Goal: Task Accomplishment & Management: Use online tool/utility

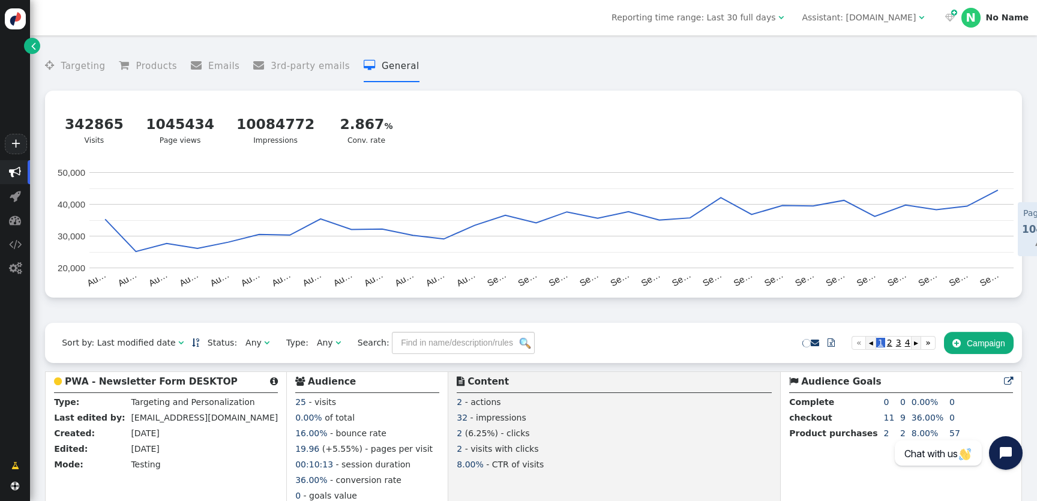
click at [150, 385] on b "PWA - Newsletter Form DESKTOP" at bounding box center [151, 381] width 173 height 11
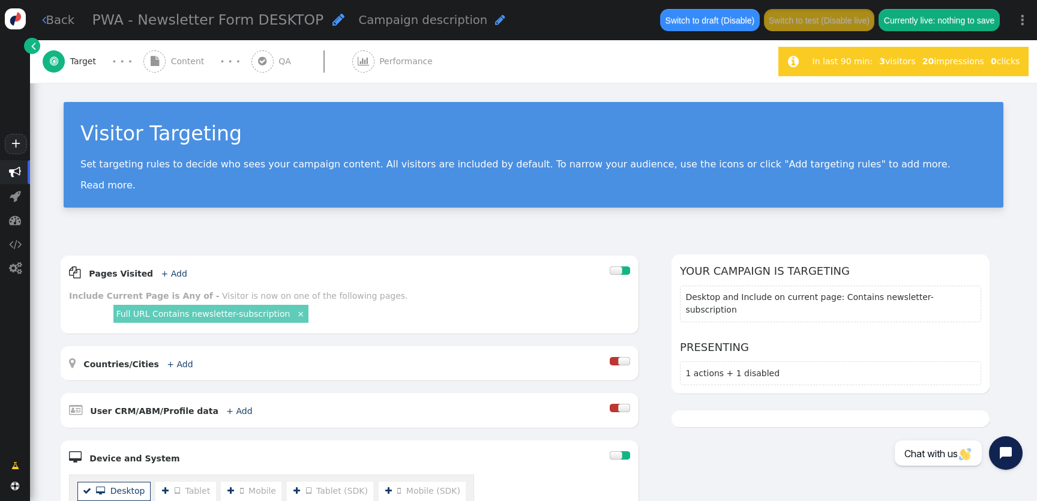
click at [192, 86] on div "Visitor Targeting Set targeting rules to decide who sees your campaign content.…" at bounding box center [533, 160] width 1007 height 155
click at [191, 64] on span "Content" at bounding box center [190, 61] width 38 height 13
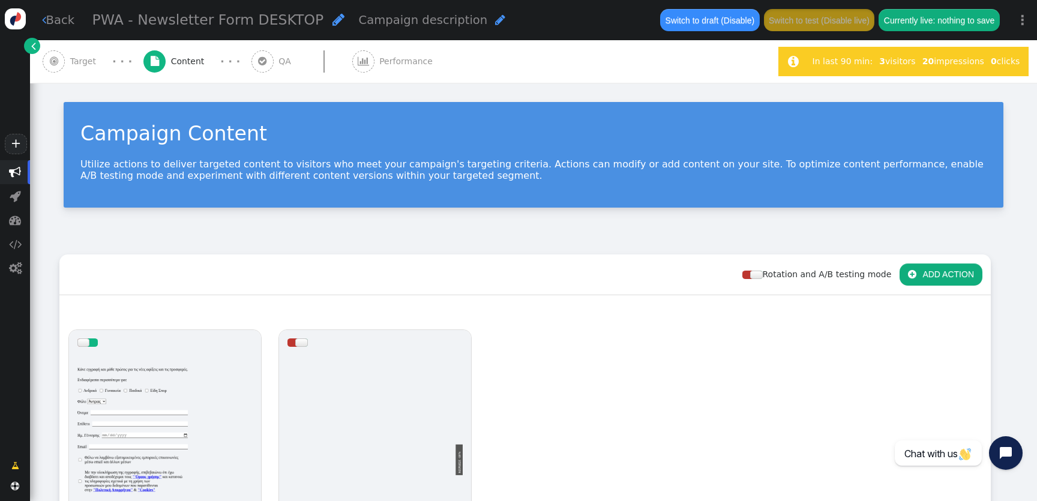
click at [151, 367] on div at bounding box center [164, 427] width 175 height 144
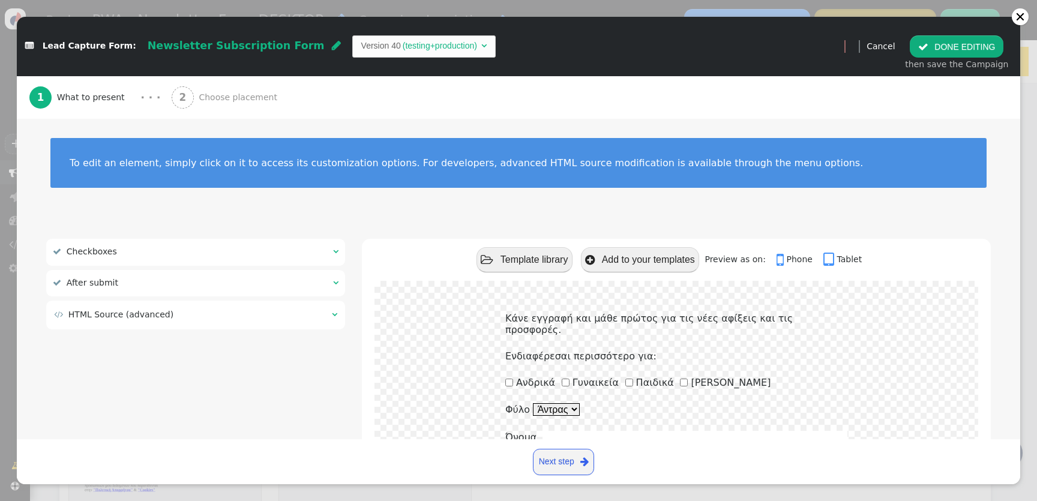
click at [245, 109] on div "2 Choose placement" at bounding box center [227, 97] width 110 height 43
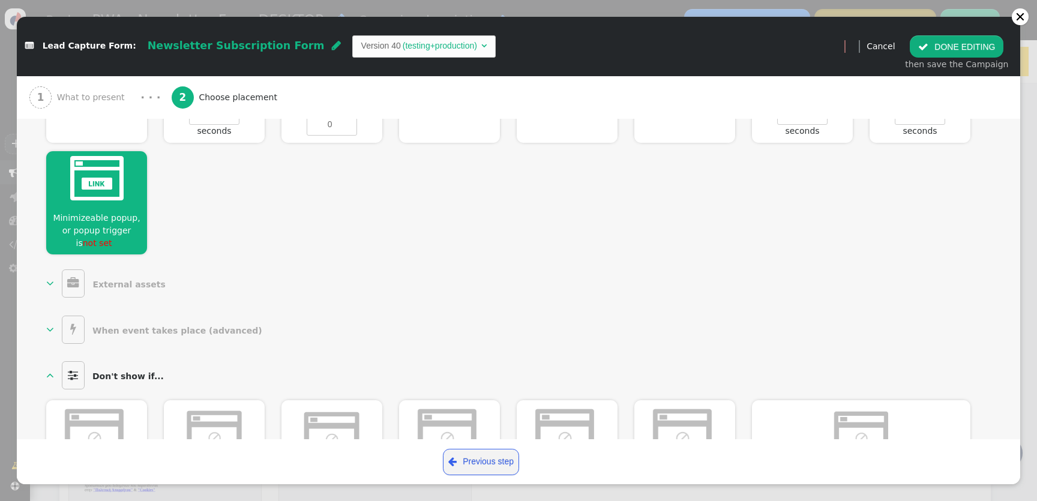
scroll to position [475, 0]
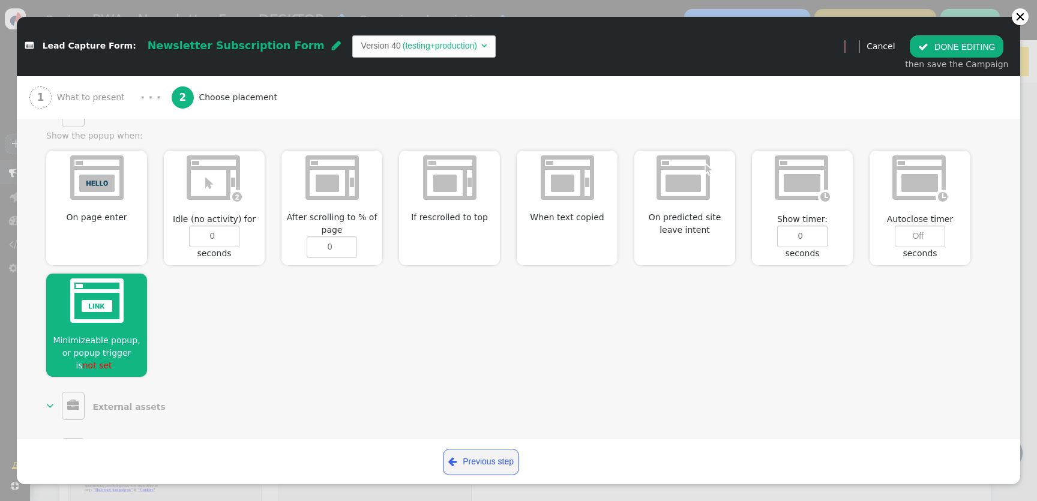
click at [103, 365] on span "not set " at bounding box center [100, 366] width 35 height 10
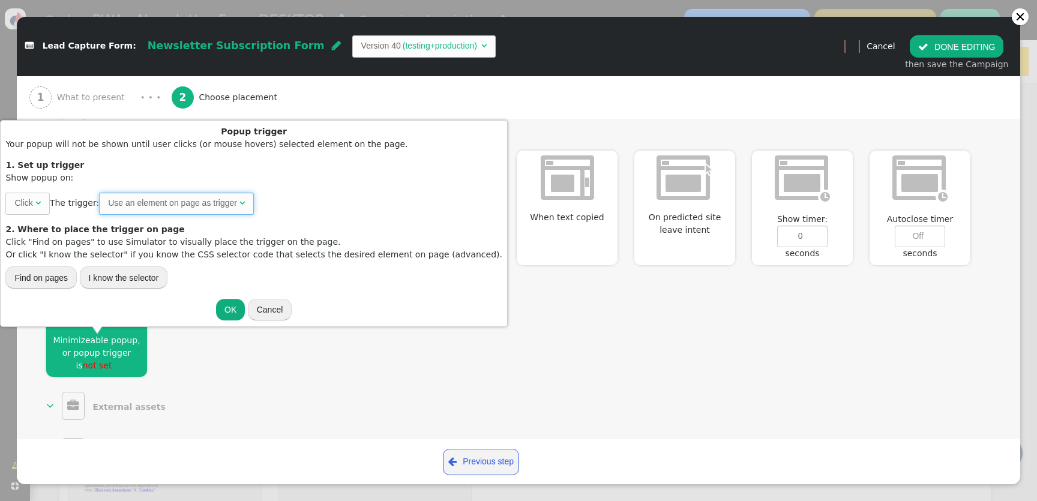
click at [172, 211] on span "Use an element on page as trigger " at bounding box center [176, 204] width 155 height 22
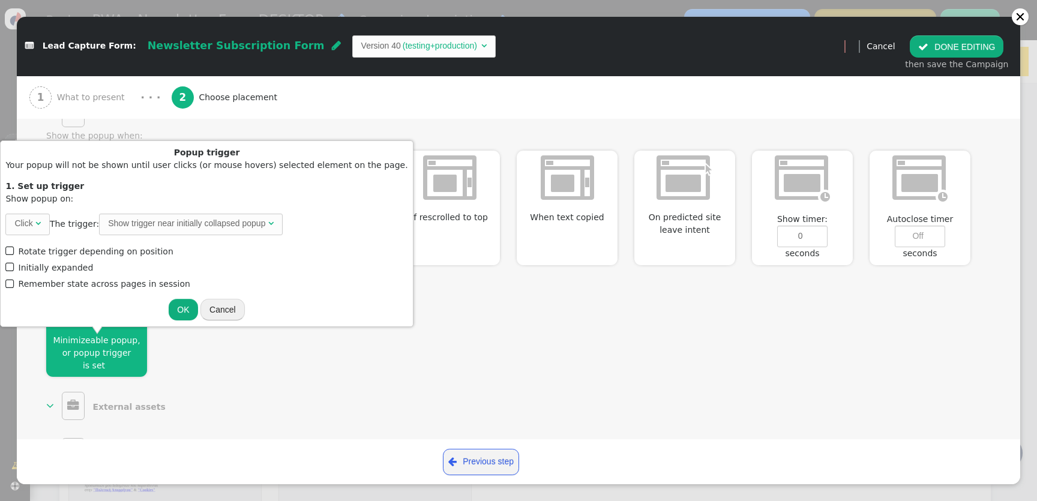
click at [194, 358] on div "On page enter  Idle (no activity) for 0 seconds After scrolling to % of page 0…" at bounding box center [518, 259] width 945 height 235
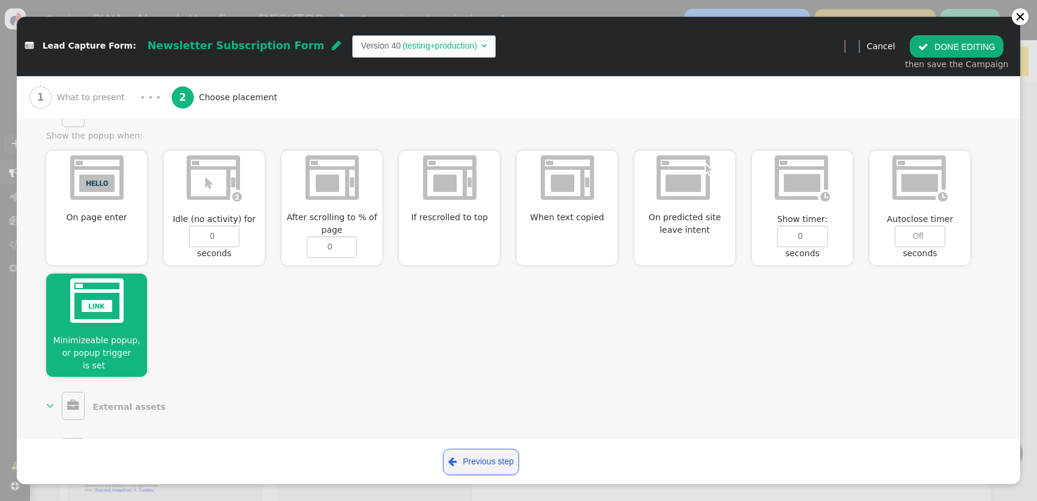
click at [122, 321] on img at bounding box center [96, 301] width 53 height 44
click at [110, 361] on span "is set " at bounding box center [97, 366] width 28 height 10
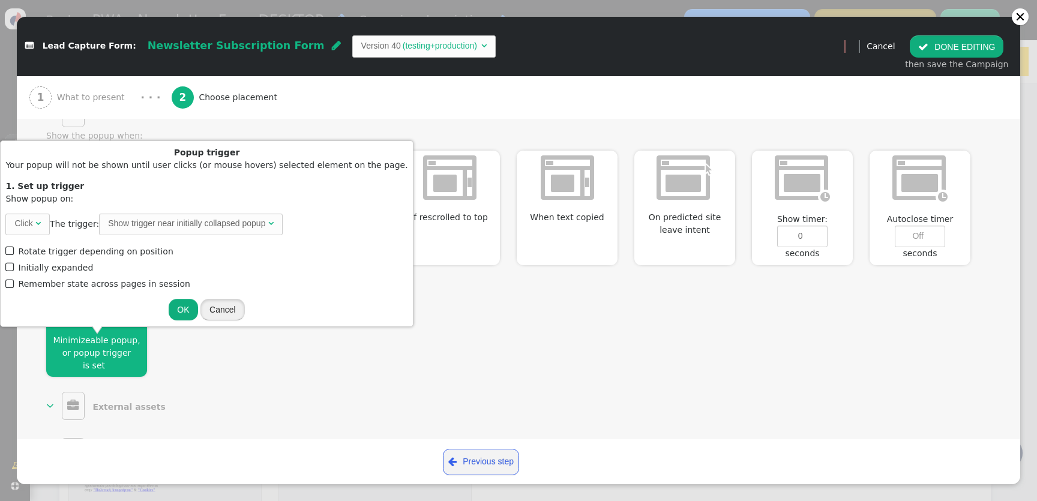
click at [208, 310] on button "Cancel" at bounding box center [223, 310] width 44 height 22
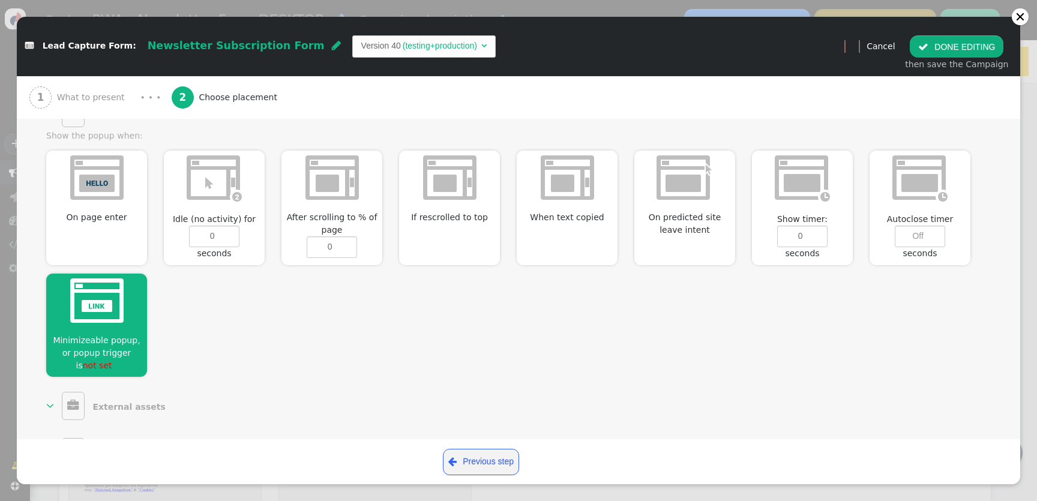
click at [95, 364] on span "not set " at bounding box center [100, 366] width 35 height 10
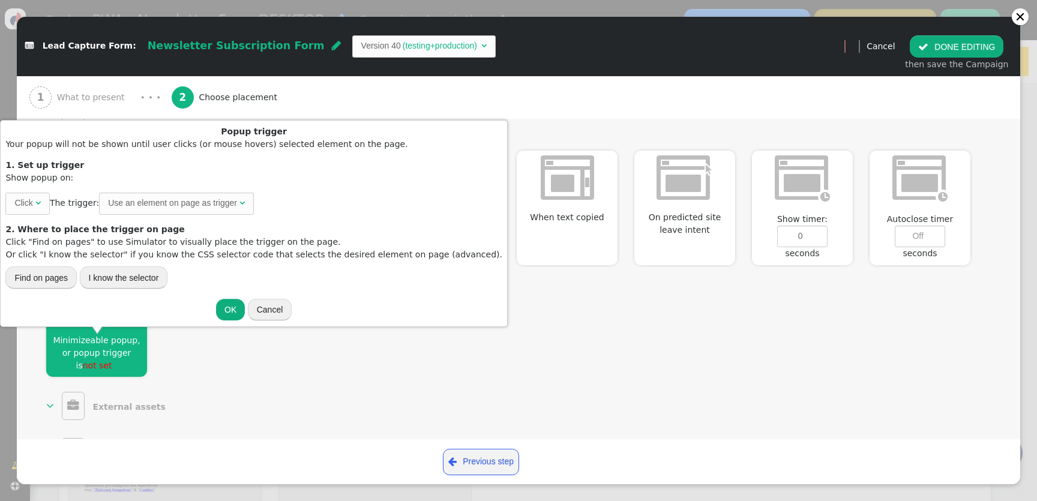
click at [164, 188] on div "1. Set up trigger Show popup on: Click  The trigger: Use an element on page as…" at bounding box center [253, 224] width 497 height 130
click at [164, 202] on div "Use an element on page as trigger" at bounding box center [172, 203] width 129 height 13
click at [207, 301] on center "OK Cancel" at bounding box center [253, 309] width 497 height 23
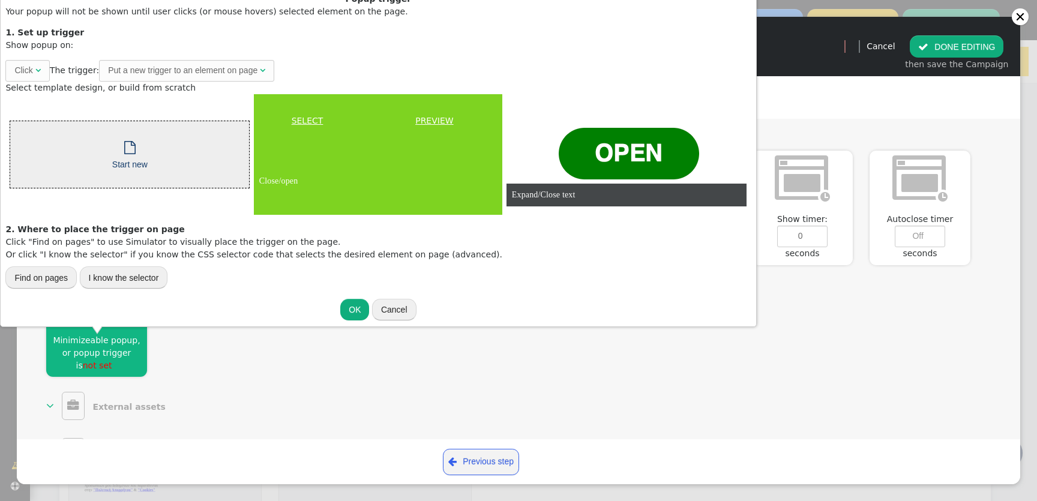
click at [318, 119] on link "SELECT" at bounding box center [307, 121] width 101 height 13
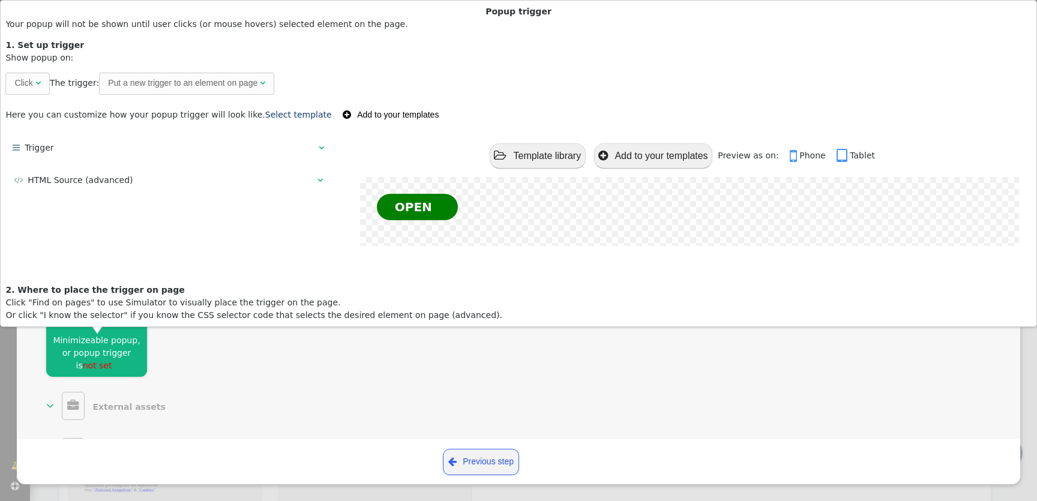
scroll to position [0, 0]
click at [268, 86] on span "Put a new trigger to an element on page " at bounding box center [186, 84] width 175 height 22
click at [239, 88] on div "Put a new trigger to an element on page" at bounding box center [182, 83] width 149 height 13
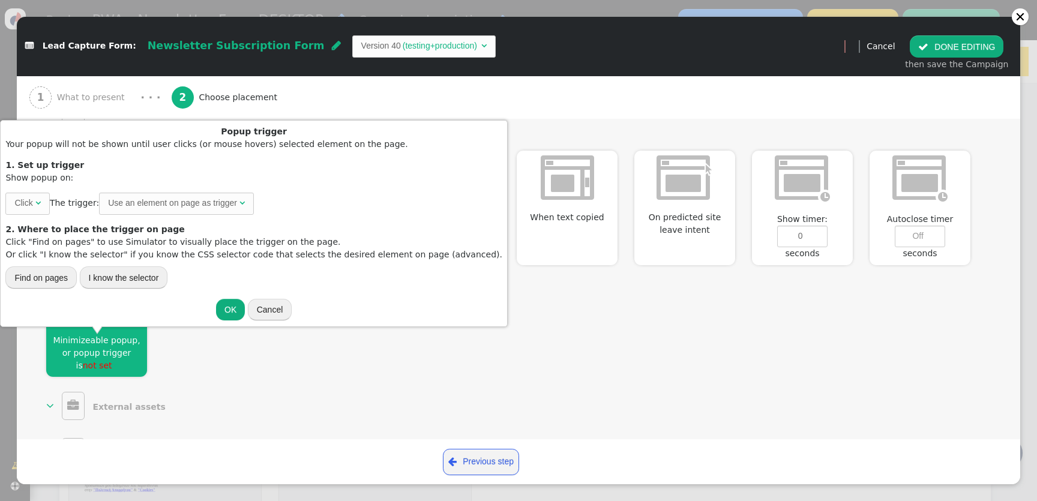
click at [183, 191] on div "1. Set up trigger Show popup on: Click  The trigger: Use an element on page as…" at bounding box center [253, 224] width 497 height 130
click at [178, 201] on div "Use an element on page as trigger" at bounding box center [172, 203] width 129 height 13
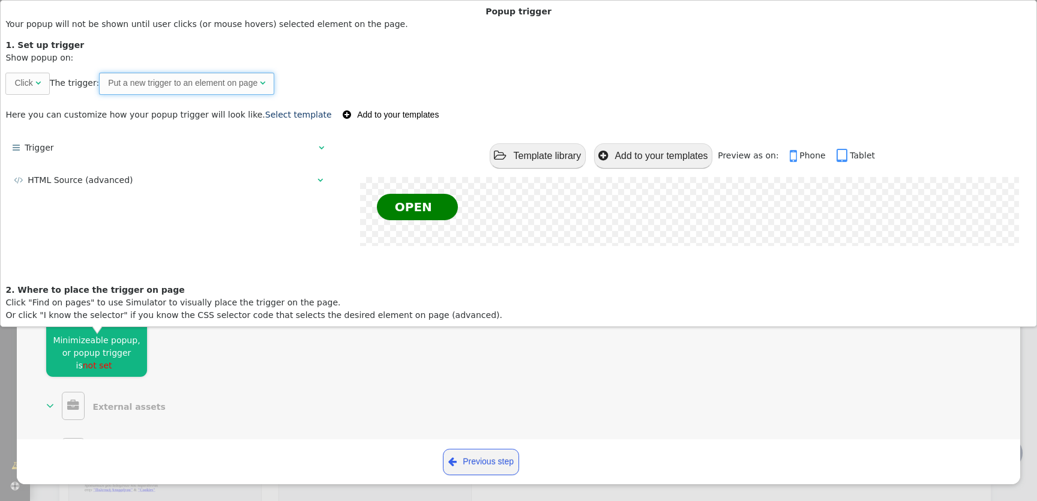
scroll to position [61, 0]
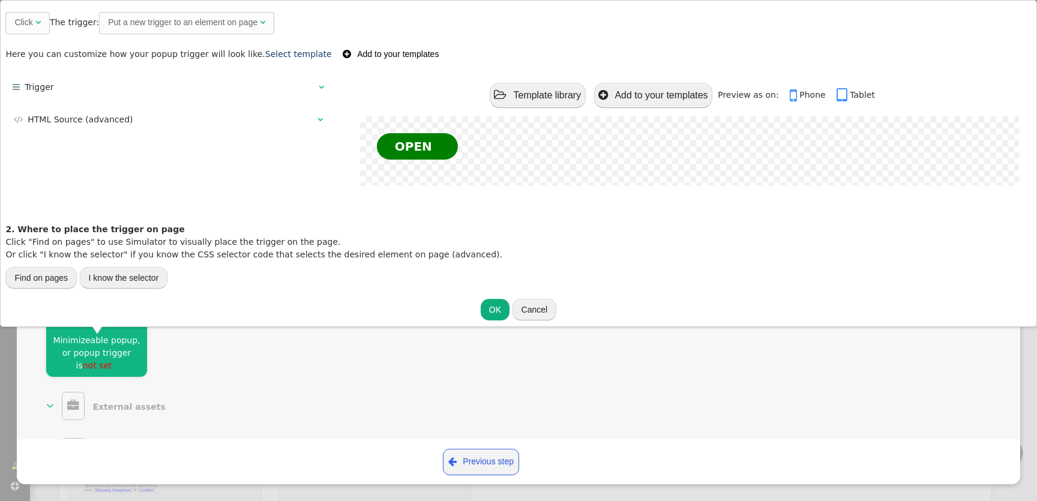
click at [504, 309] on button "OK" at bounding box center [495, 310] width 29 height 22
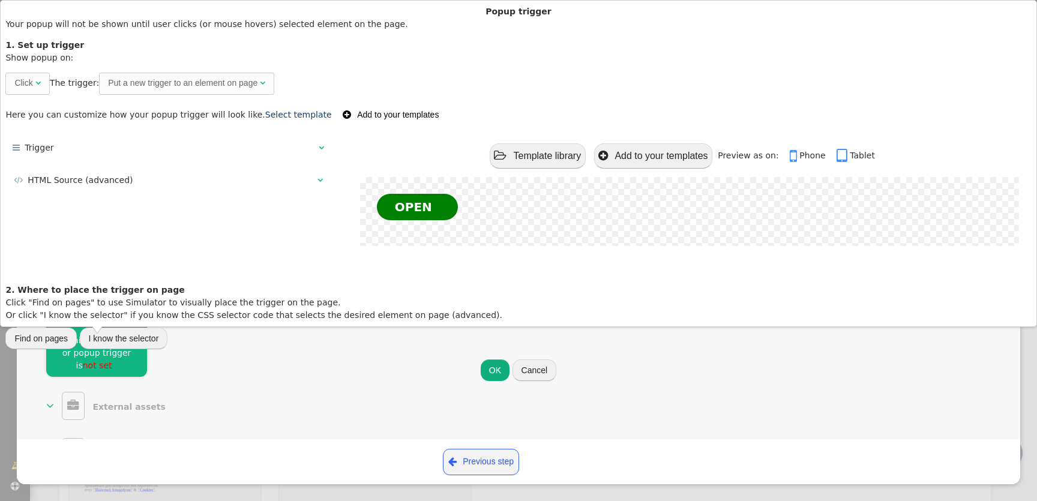
scroll to position [0, 0]
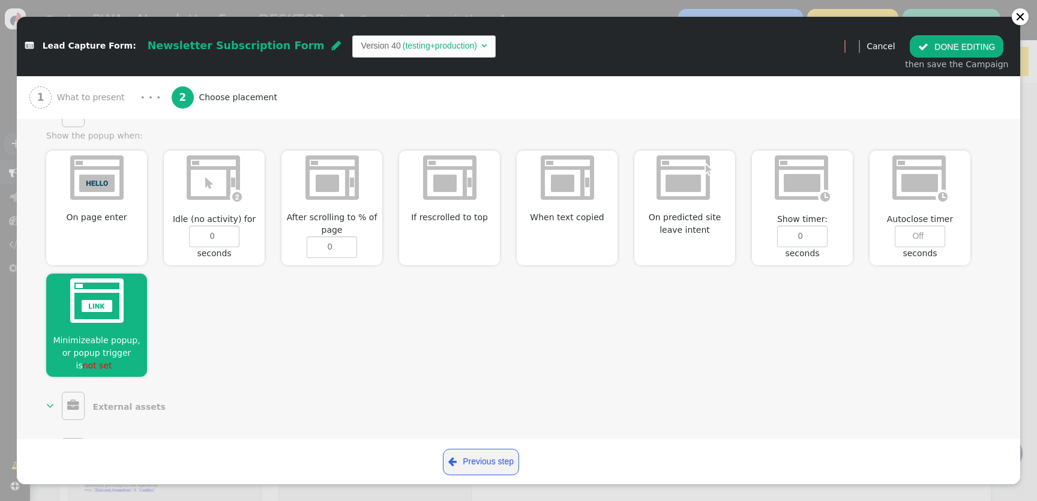
click at [106, 365] on span "not set " at bounding box center [100, 366] width 35 height 10
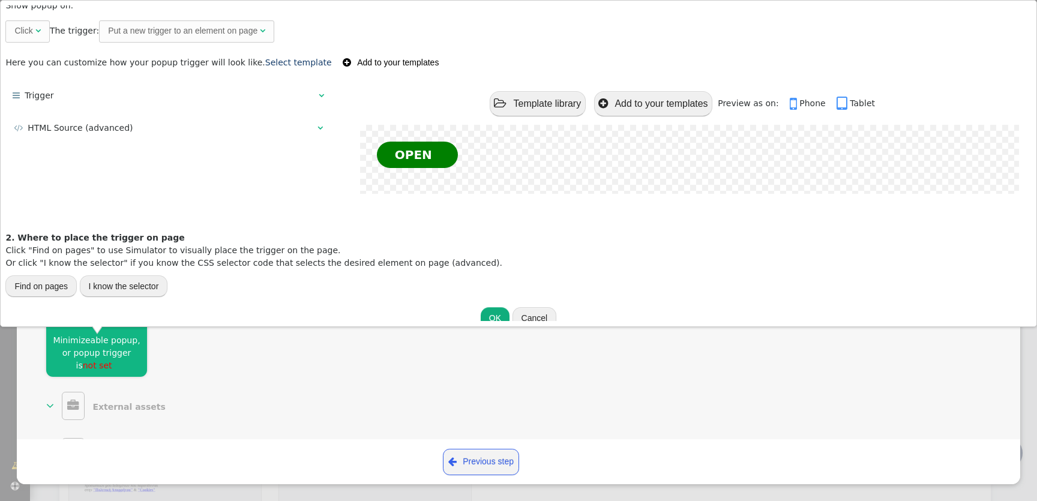
scroll to position [61, 0]
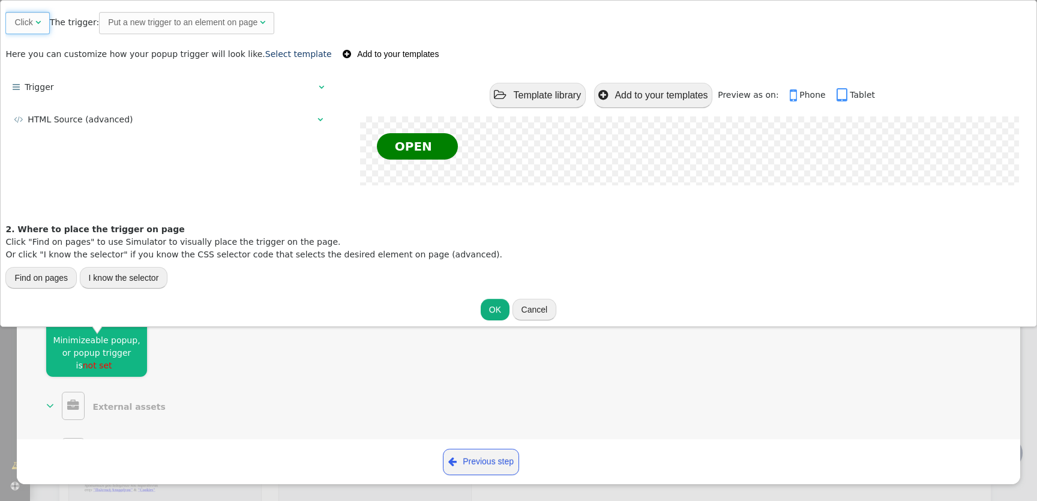
click at [38, 19] on span "" at bounding box center [37, 22] width 5 height 8
click at [139, 19] on div "Put a new trigger to an element on page" at bounding box center [182, 22] width 149 height 13
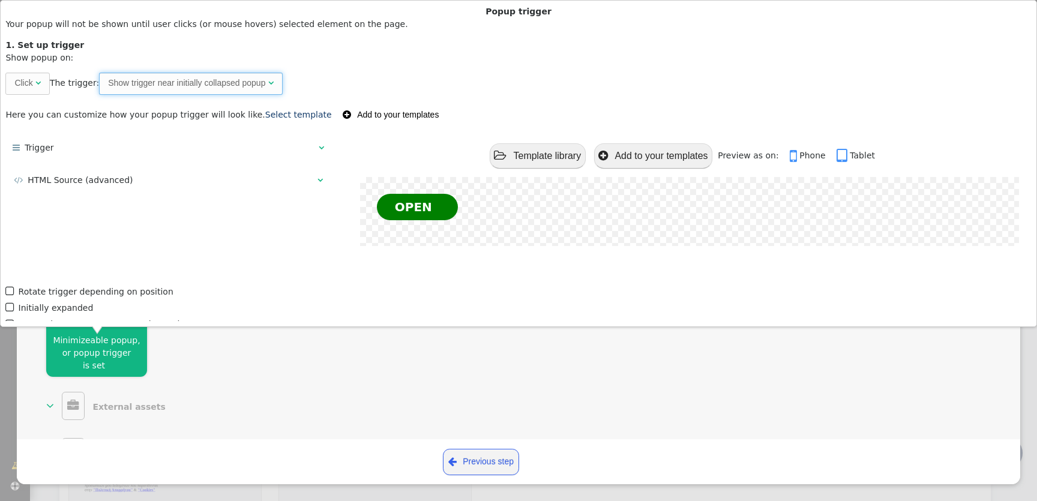
scroll to position [40, 0]
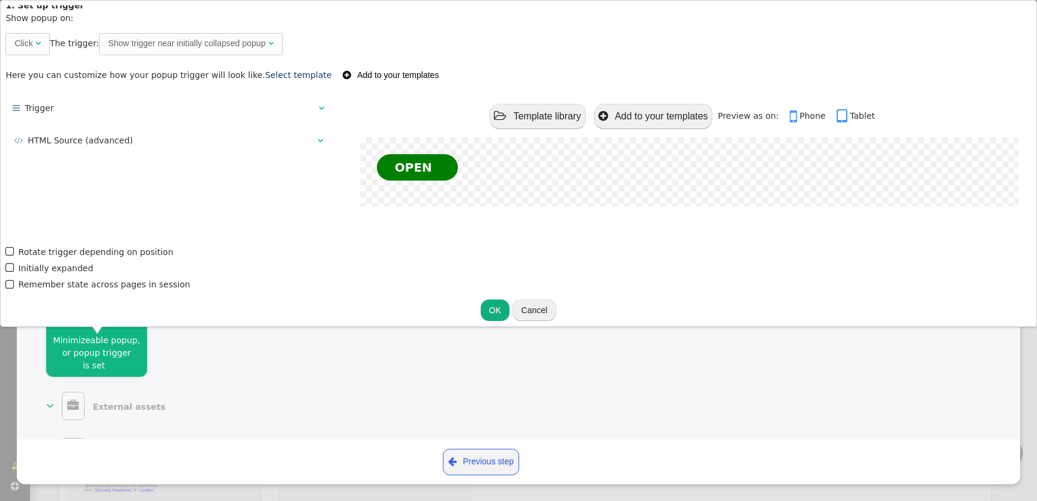
click at [499, 314] on button "OK" at bounding box center [495, 311] width 29 height 22
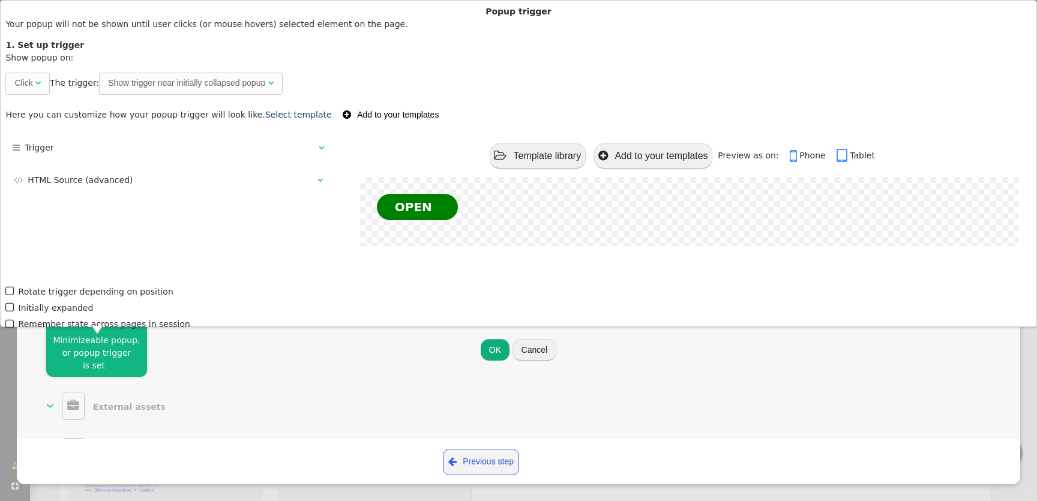
scroll to position [0, 0]
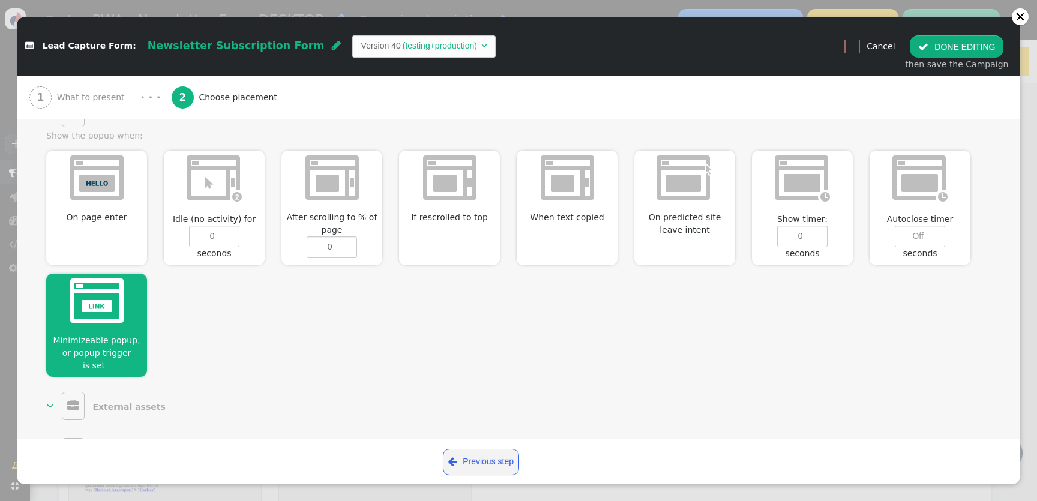
click at [133, 316] on div at bounding box center [96, 303] width 101 height 58
click at [102, 315] on img at bounding box center [96, 301] width 53 height 44
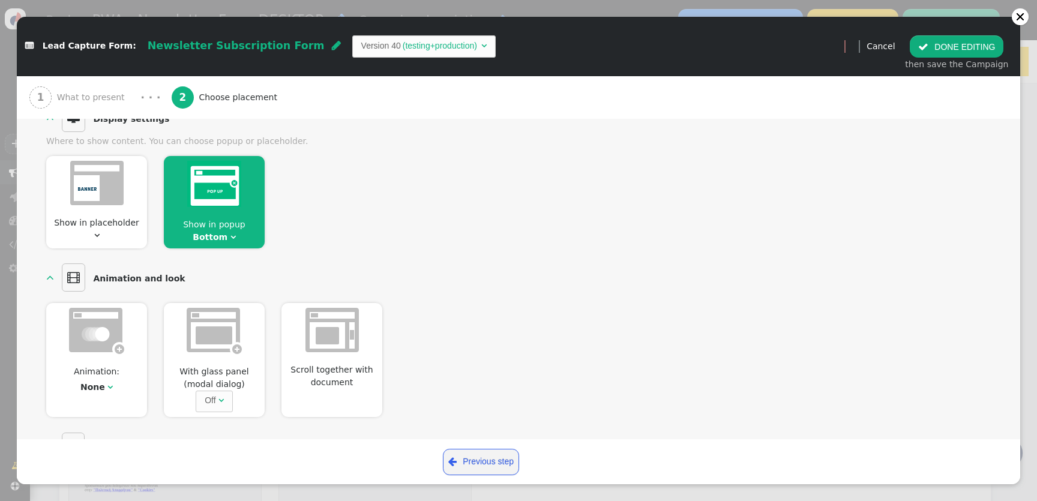
scroll to position [100, 0]
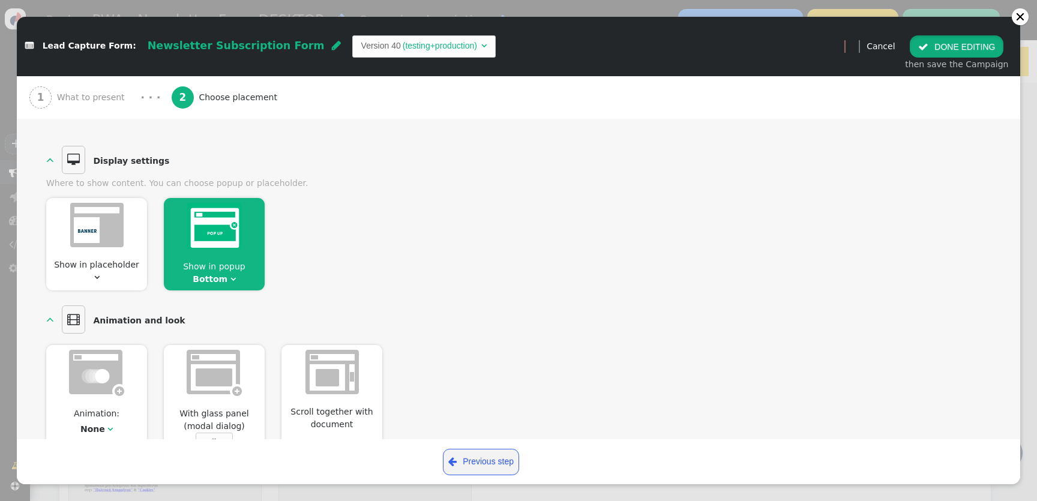
click at [980, 56] on button " DONE EDITING" at bounding box center [957, 46] width 94 height 22
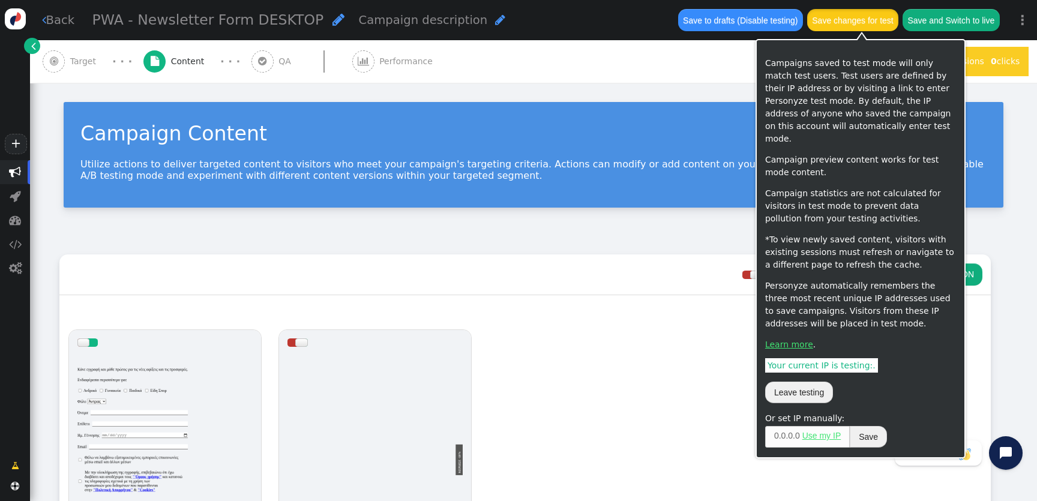
click at [867, 20] on button "Save changes for test" at bounding box center [852, 20] width 91 height 22
